Goal: Information Seeking & Learning: Find specific fact

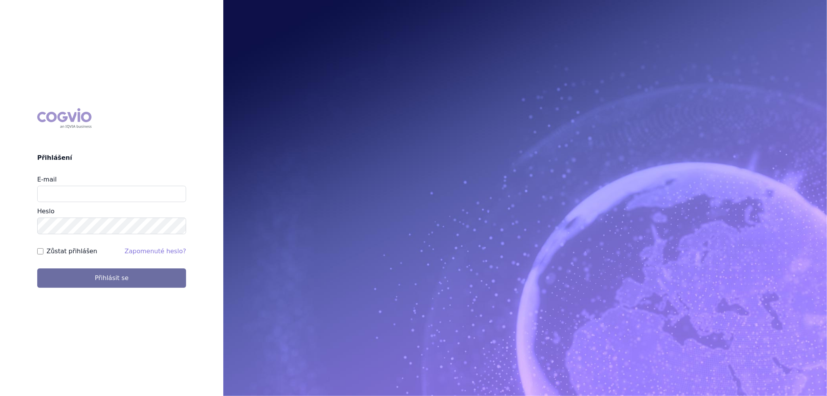
click at [72, 202] on div "E-mail [GEOGRAPHIC_DATA]" at bounding box center [111, 204] width 149 height 59
click at [75, 196] on input "E-mail" at bounding box center [111, 194] width 149 height 16
type input "karolina.vodickova@vzp.cz"
click at [37, 268] on button "Přihlásit se" at bounding box center [111, 277] width 149 height 19
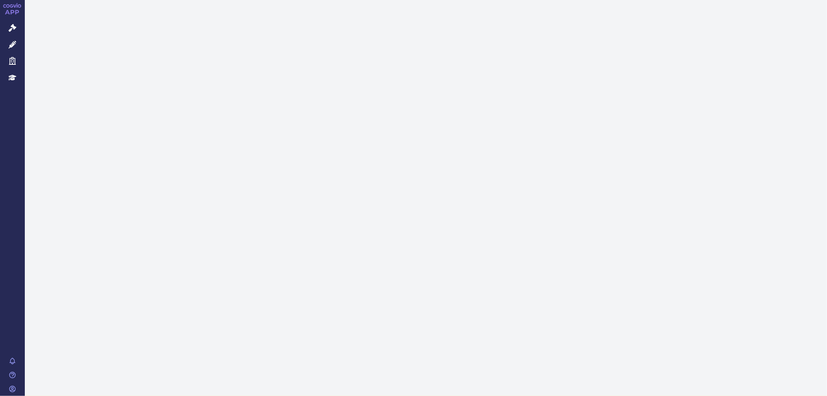
click at [17, 42] on link "Léčivé přípravky" at bounding box center [12, 45] width 25 height 16
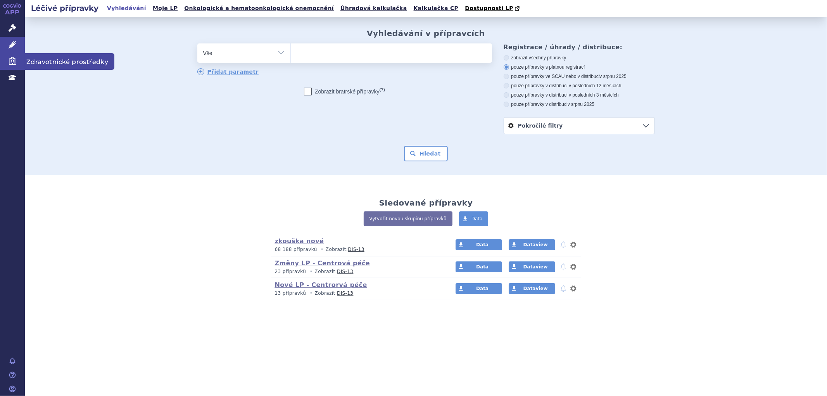
click at [10, 57] on icon at bounding box center [13, 61] width 8 height 8
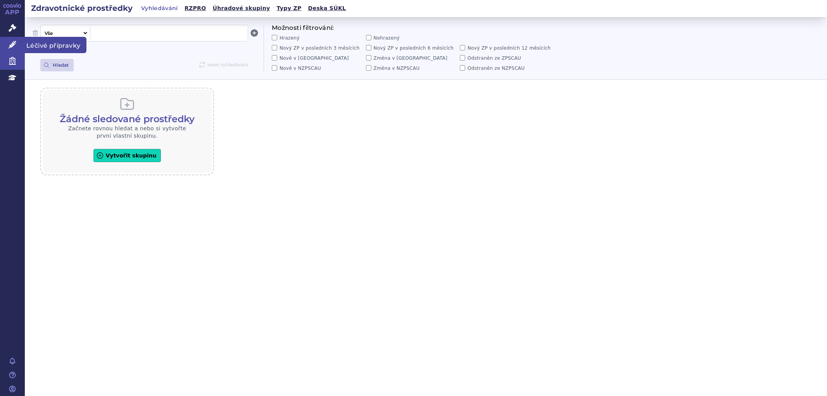
click at [10, 46] on icon at bounding box center [13, 45] width 8 height 8
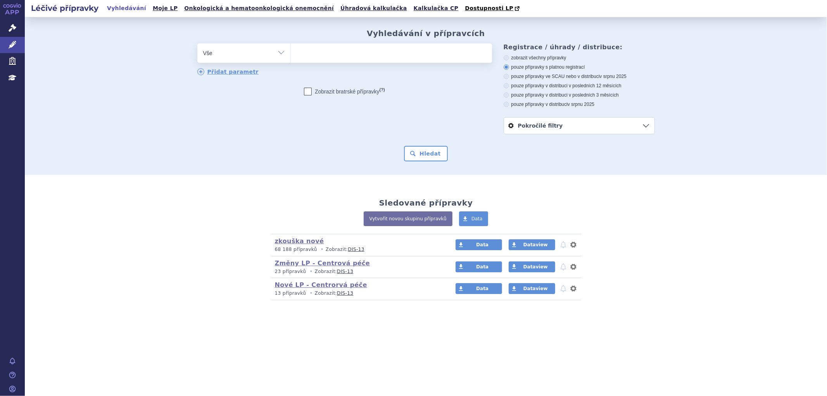
click at [358, 58] on ul at bounding box center [391, 51] width 201 height 16
click at [291, 58] on select at bounding box center [291, 52] width 0 height 19
paste input "0062319"
type input "0062319"
select select "0062319"
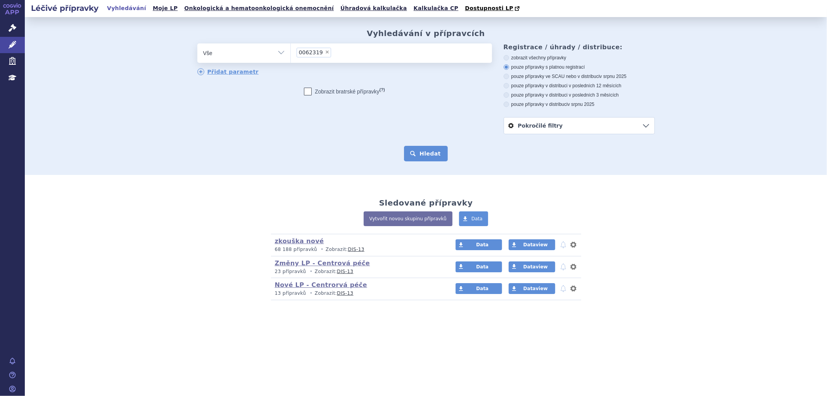
click at [422, 151] on button "Hledat" at bounding box center [426, 154] width 44 height 16
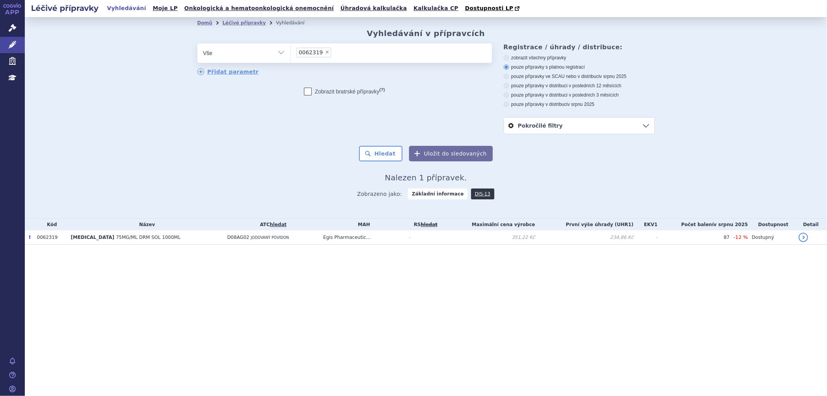
click at [280, 240] on td "D08AG02 JODOVANÝ POVIDON" at bounding box center [271, 237] width 96 height 14
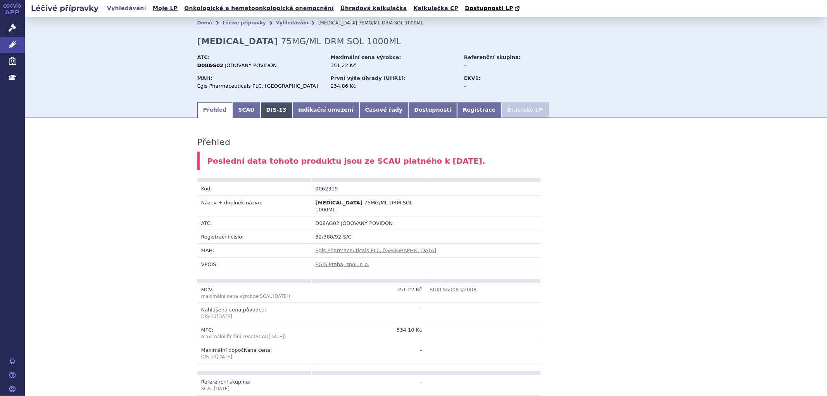
click at [270, 109] on link "DIS-13" at bounding box center [277, 110] width 32 height 16
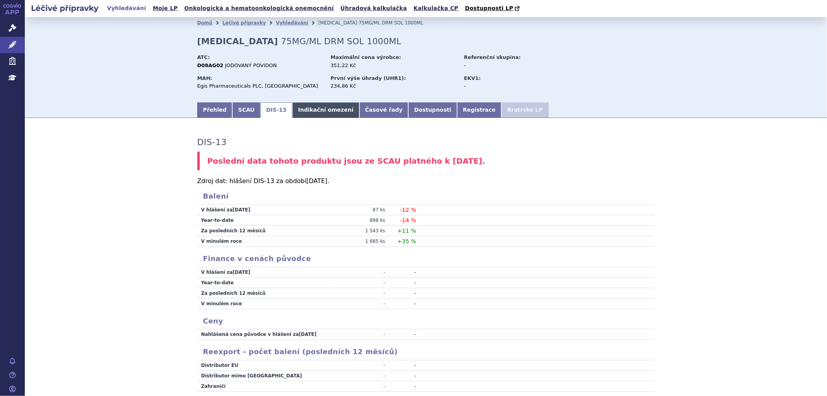
click at [296, 114] on link "Indikační omezení" at bounding box center [325, 110] width 67 height 16
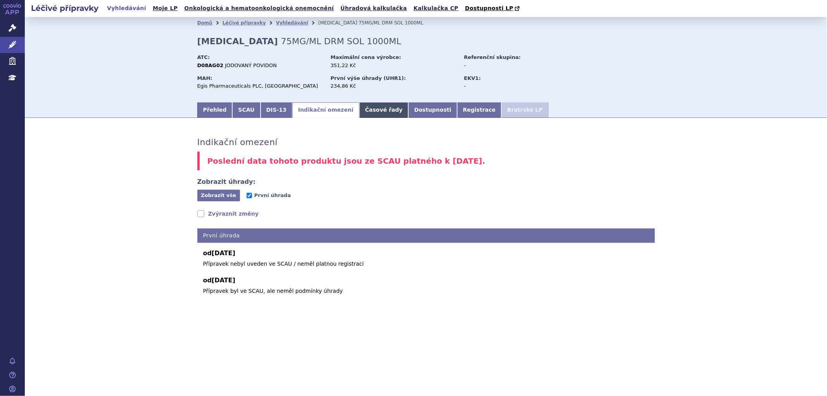
click at [362, 113] on link "Časové řady" at bounding box center [384, 110] width 49 height 16
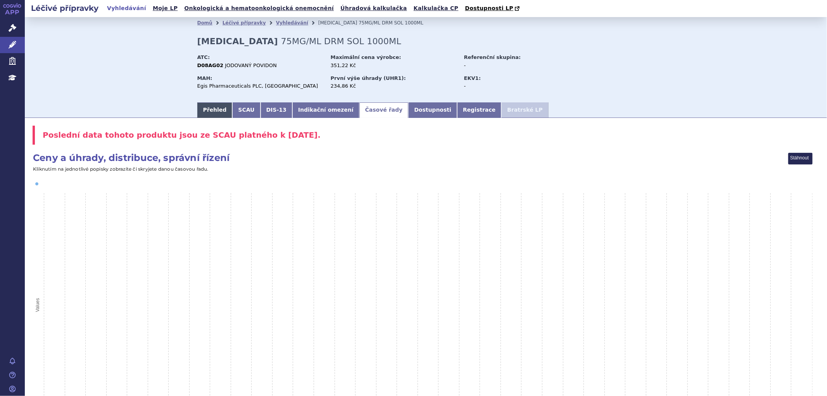
click at [220, 111] on link "Přehled" at bounding box center [214, 110] width 35 height 16
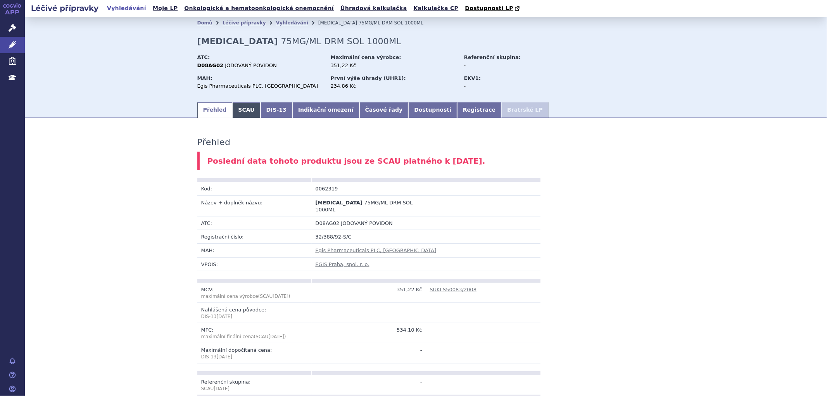
click at [241, 109] on link "SCAU" at bounding box center [246, 110] width 28 height 16
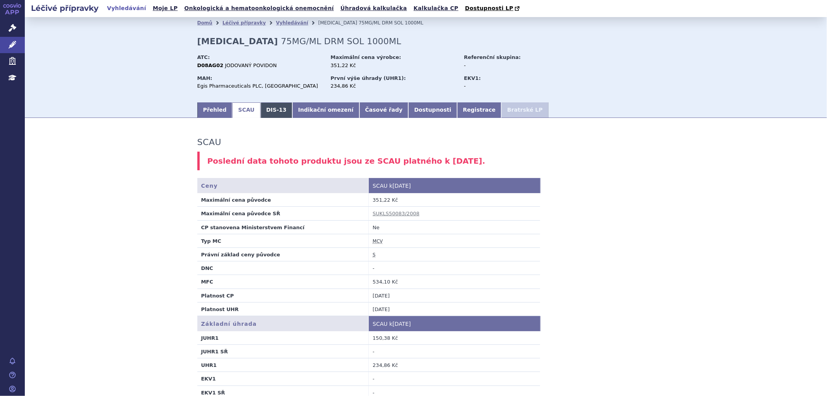
click at [261, 110] on link "DIS-13" at bounding box center [277, 110] width 32 height 16
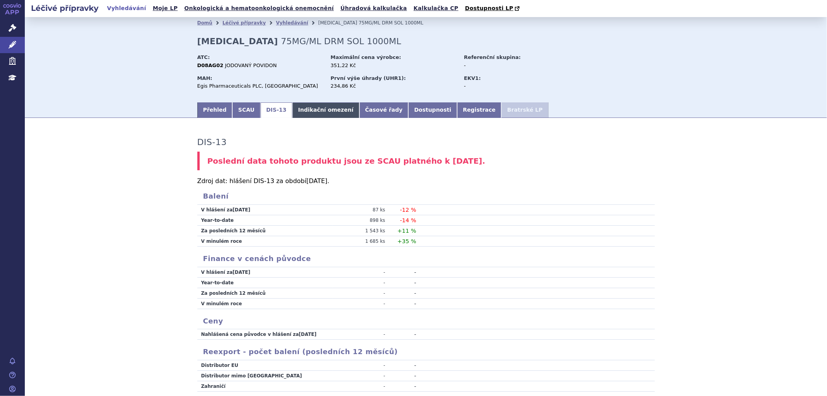
click at [315, 110] on link "Indikační omezení" at bounding box center [325, 110] width 67 height 16
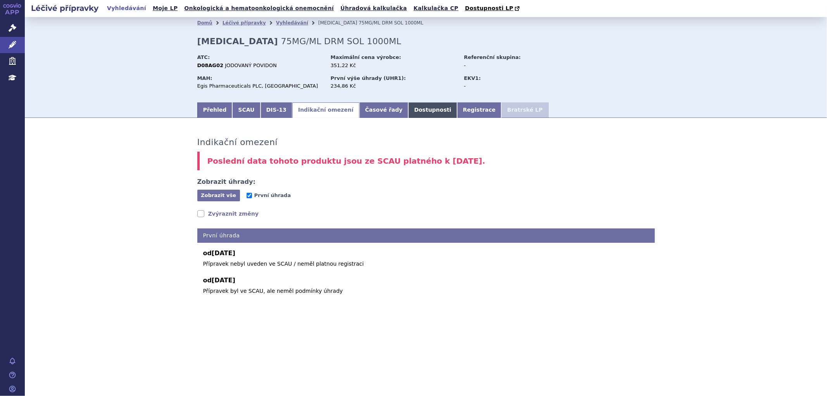
click at [408, 113] on link "Dostupnosti" at bounding box center [432, 110] width 49 height 16
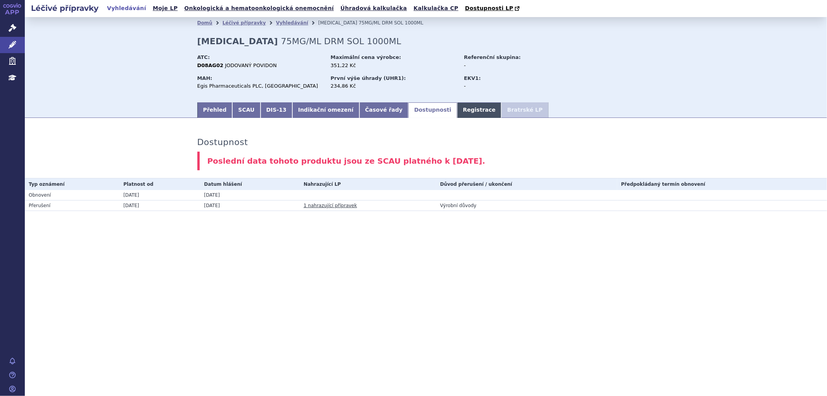
click at [457, 113] on link "Registrace" at bounding box center [479, 110] width 44 height 16
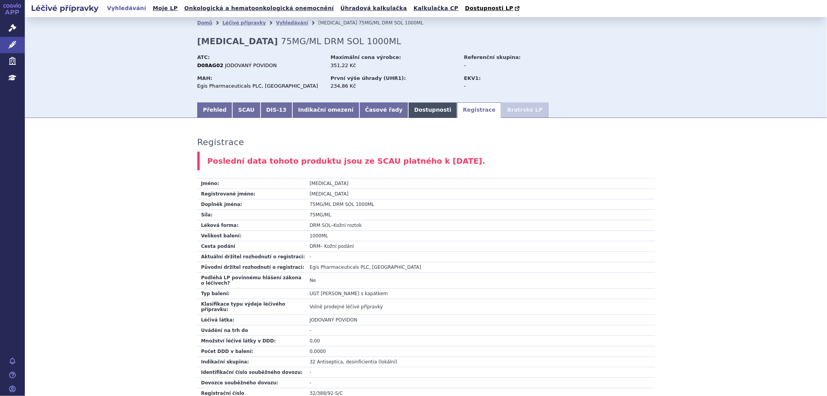
click at [408, 114] on link "Dostupnosti" at bounding box center [432, 110] width 49 height 16
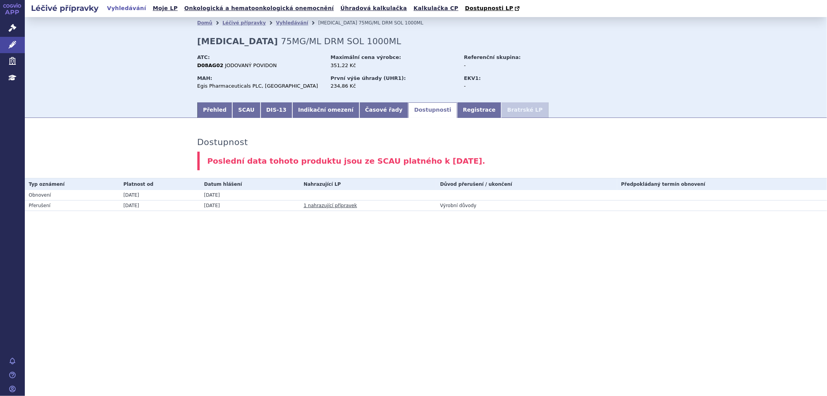
click at [331, 207] on link "1 nahrazující přípravek" at bounding box center [331, 205] width 54 height 5
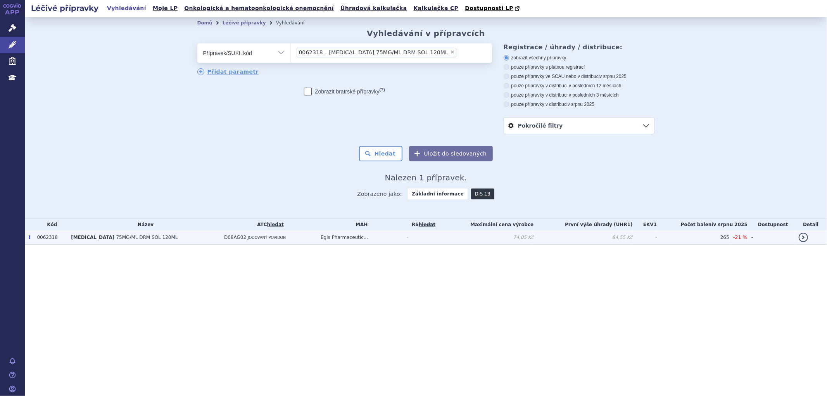
click at [350, 244] on td "Egis Pharmaceutic..." at bounding box center [360, 237] width 86 height 14
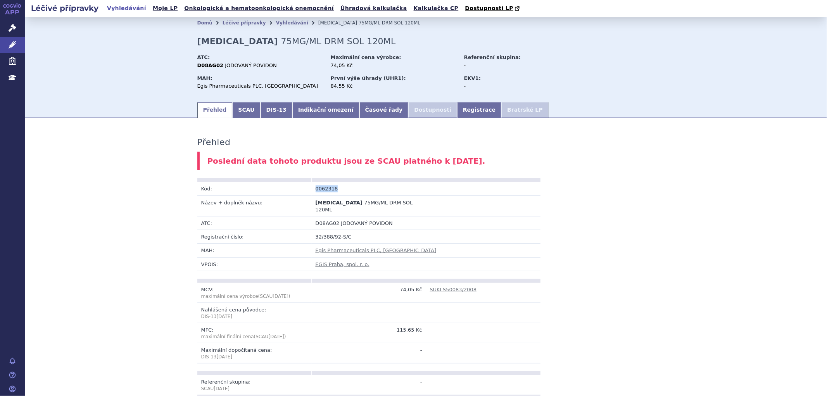
drag, startPoint x: 311, startPoint y: 192, endPoint x: 335, endPoint y: 190, distance: 24.5
click at [335, 190] on td "0062318" at bounding box center [369, 189] width 114 height 14
copy td "0062318"
click at [360, 107] on link "Časové řady" at bounding box center [384, 110] width 49 height 16
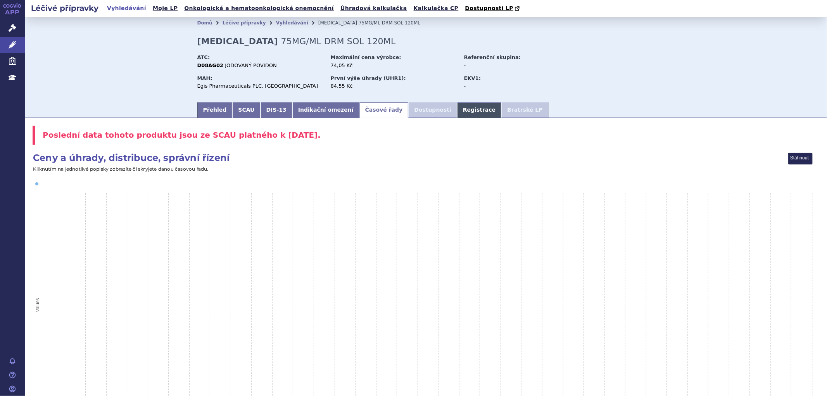
click at [457, 108] on link "Registrace" at bounding box center [479, 110] width 44 height 16
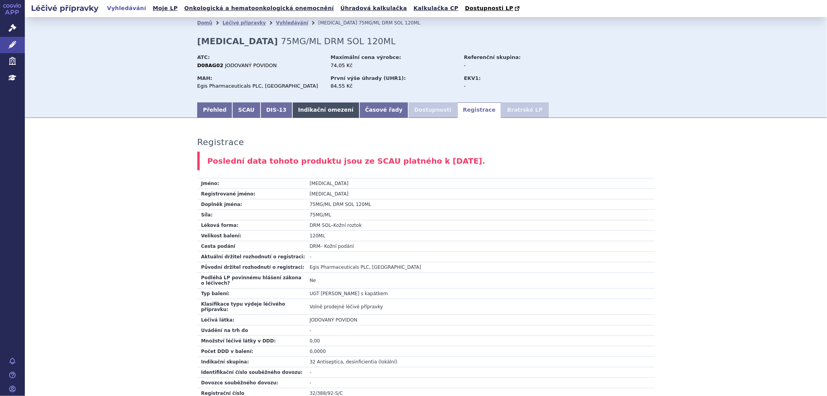
click at [313, 111] on link "Indikační omezení" at bounding box center [325, 110] width 67 height 16
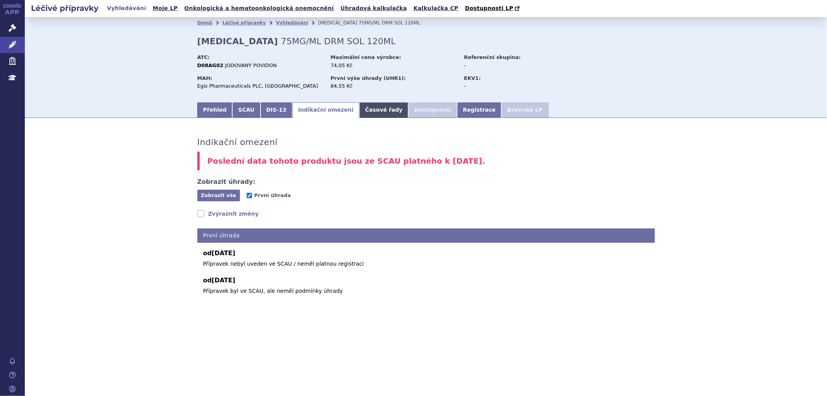
click at [374, 109] on link "Časové řady" at bounding box center [384, 110] width 49 height 16
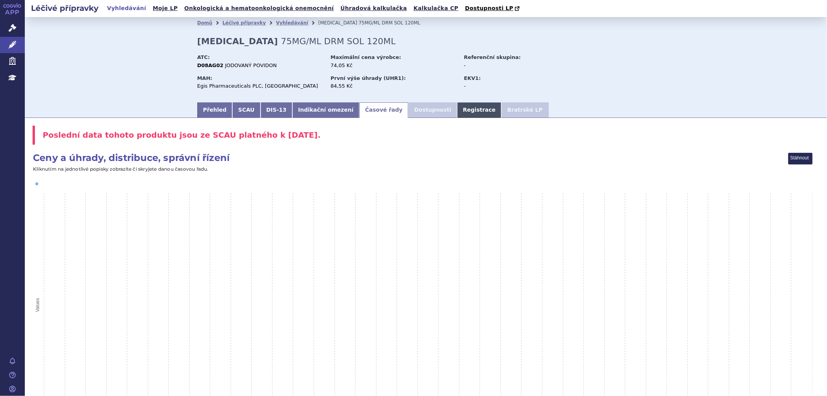
click at [457, 107] on link "Registrace" at bounding box center [479, 110] width 44 height 16
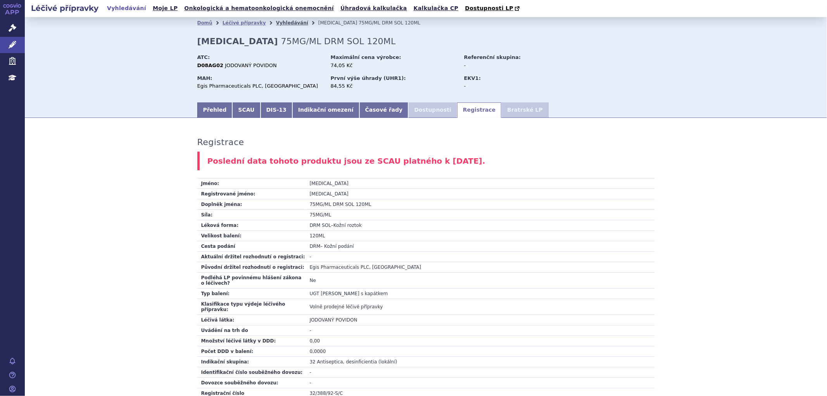
click at [276, 22] on link "Vyhledávání" at bounding box center [292, 22] width 32 height 5
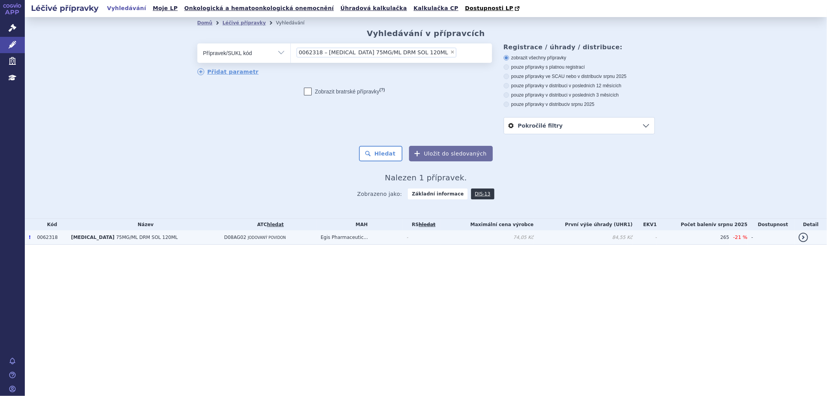
click at [276, 241] on td "D08AG02 JODOVANÝ POVIDON" at bounding box center [268, 237] width 97 height 14
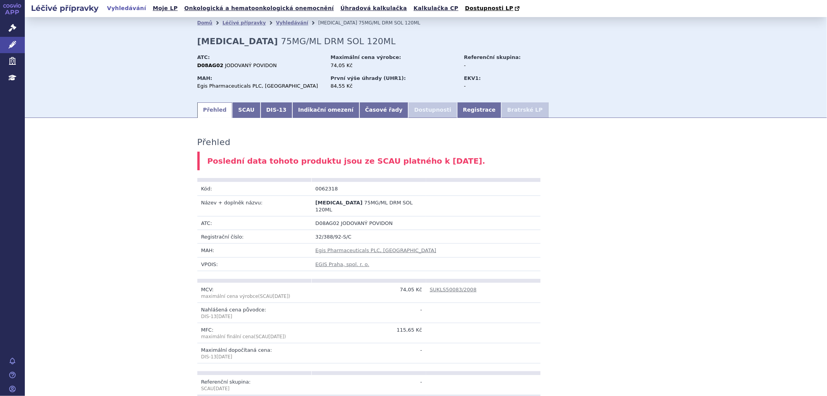
click at [502, 113] on li "Bratrské LP" at bounding box center [525, 110] width 47 height 16
click at [276, 24] on link "Vyhledávání" at bounding box center [292, 22] width 32 height 5
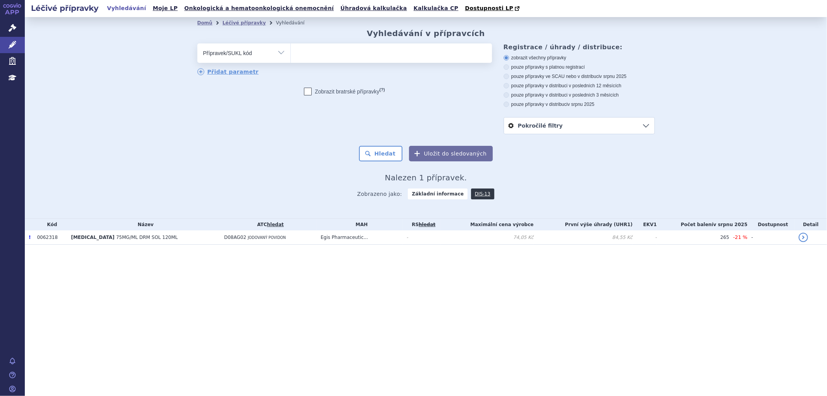
type input "0062319"
select select "0062319"
click at [386, 150] on button "Hledat" at bounding box center [381, 154] width 44 height 16
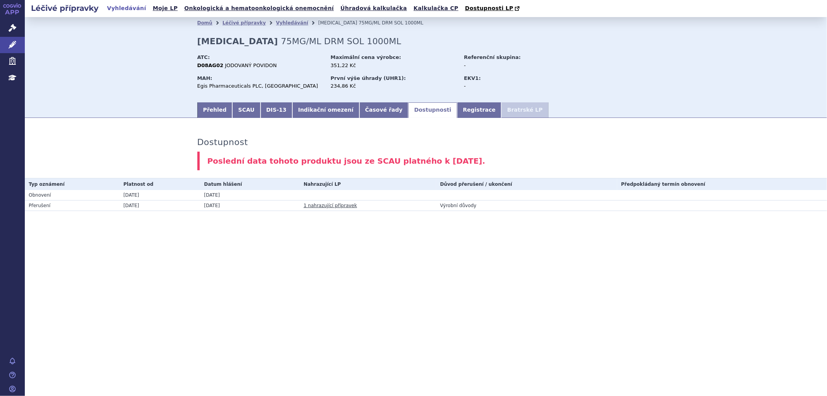
click at [332, 205] on link "1 nahrazující přípravek" at bounding box center [331, 205] width 54 height 5
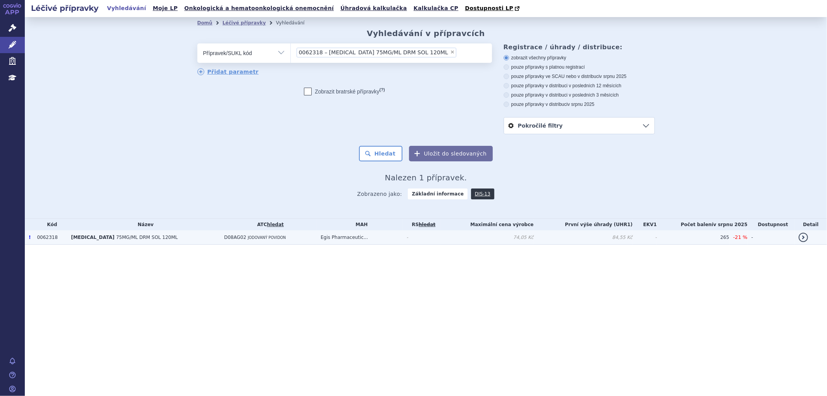
click at [86, 235] on span "[MEDICAL_DATA]" at bounding box center [92, 237] width 43 height 5
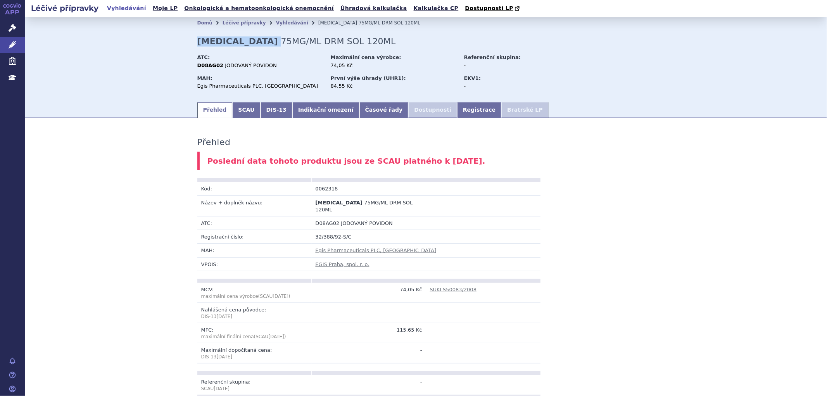
drag, startPoint x: 193, startPoint y: 42, endPoint x: 818, endPoint y: 235, distance: 654.8
click at [237, 41] on div "Domů Léčivé přípravky Vyhledávání [MEDICAL_DATA] 75MG/ML DRM SOL 120ML [MEDICAL…" at bounding box center [426, 65] width 489 height 73
drag, startPoint x: 311, startPoint y: 190, endPoint x: 330, endPoint y: 191, distance: 19.8
click at [330, 191] on td "0062318" at bounding box center [369, 189] width 114 height 14
copy td "0062318"
